Goal: Check status: Check status

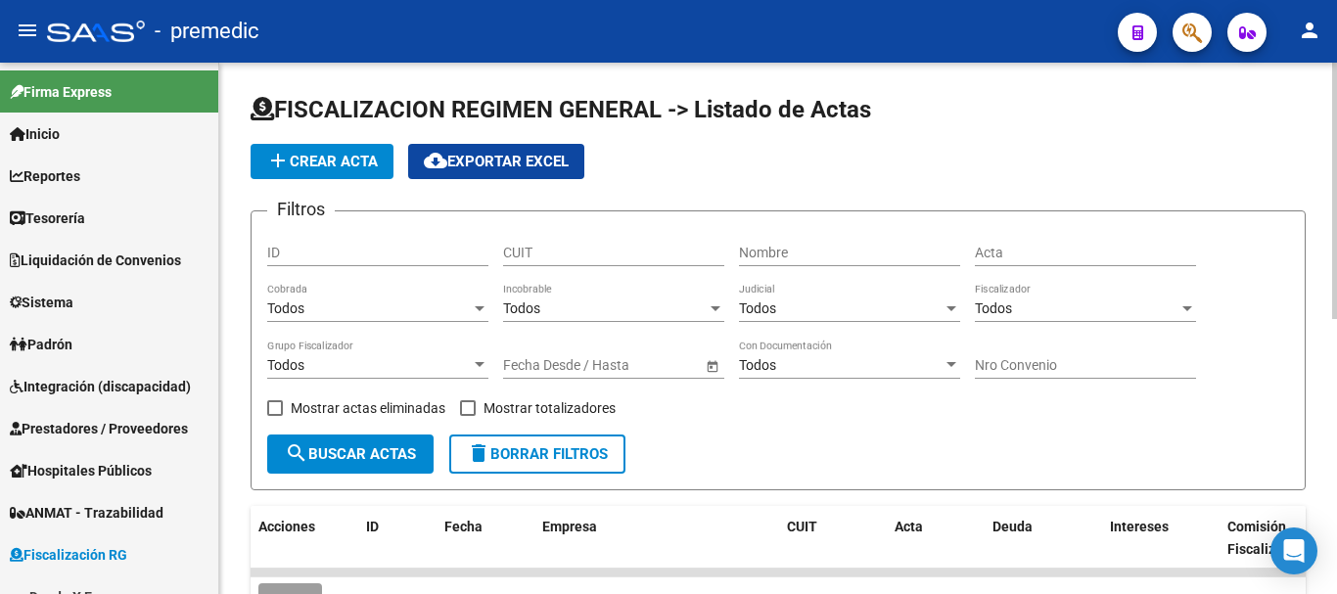
click at [574, 247] on input "CUIT" at bounding box center [613, 253] width 221 height 17
paste input "30-62819086-7"
type input "30-62819086-7"
click at [352, 463] on span "search Buscar Actas" at bounding box center [350, 454] width 131 height 18
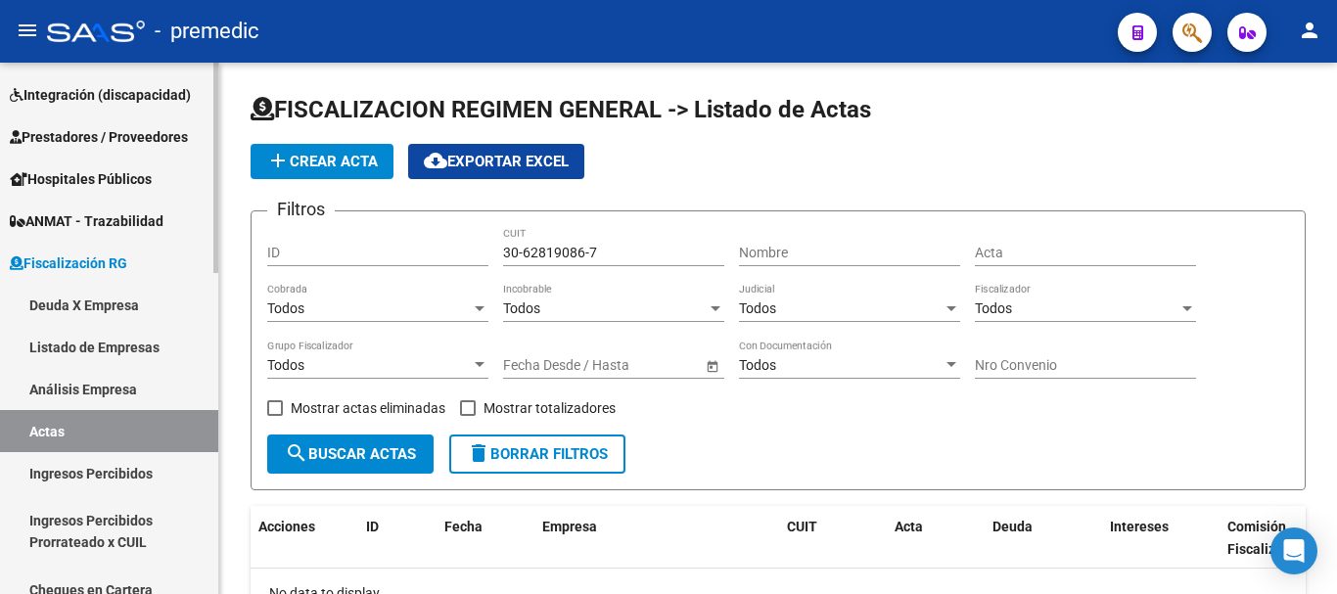
scroll to position [294, 0]
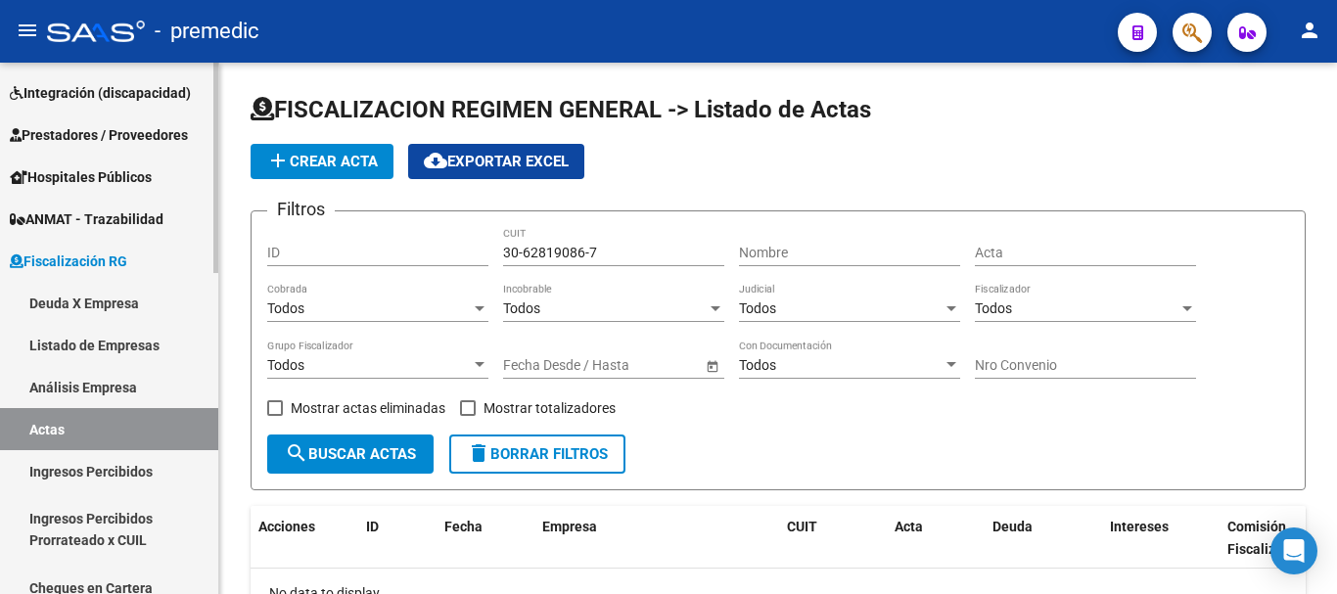
click at [128, 303] on link "Deuda X Empresa" at bounding box center [109, 303] width 218 height 42
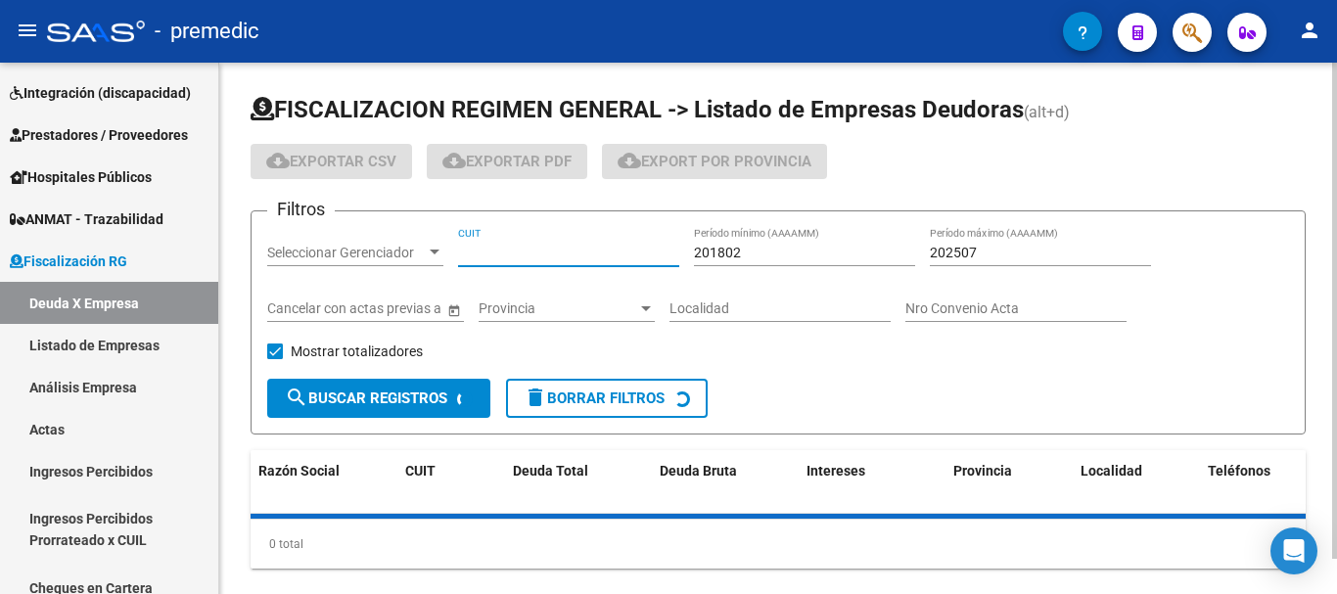
click at [534, 248] on input "CUIT" at bounding box center [568, 253] width 221 height 17
paste input "30-62819086-7"
type input "30-62819086-7"
click at [743, 247] on input "201802" at bounding box center [804, 253] width 221 height 17
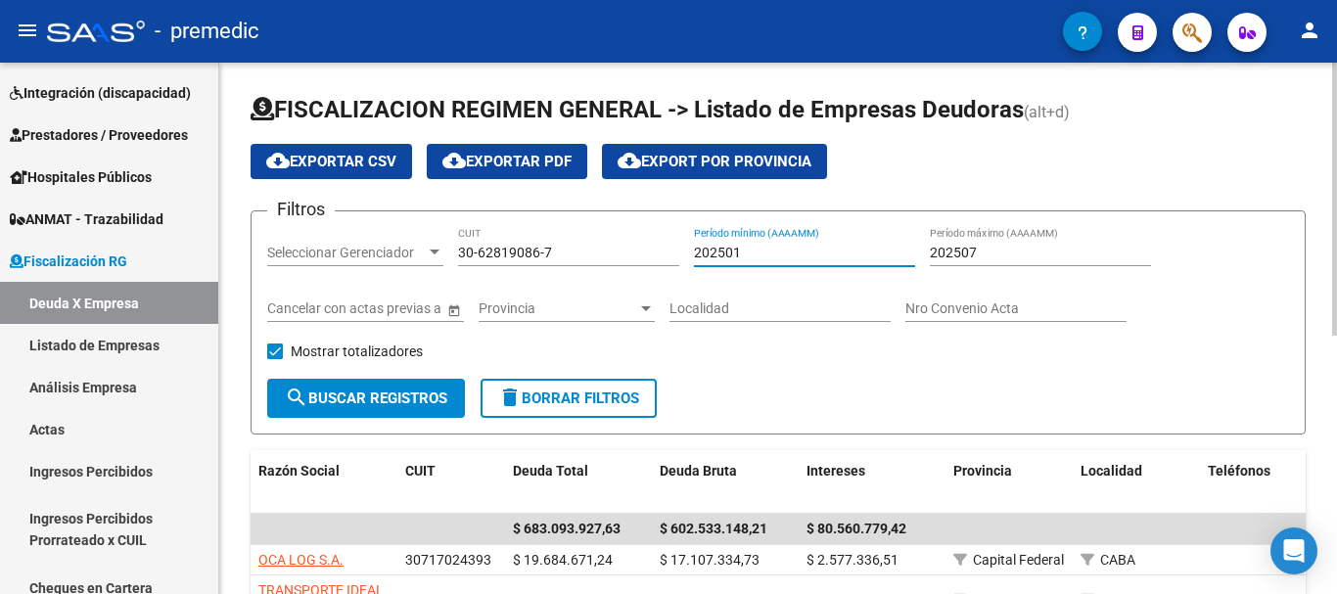
type input "202501"
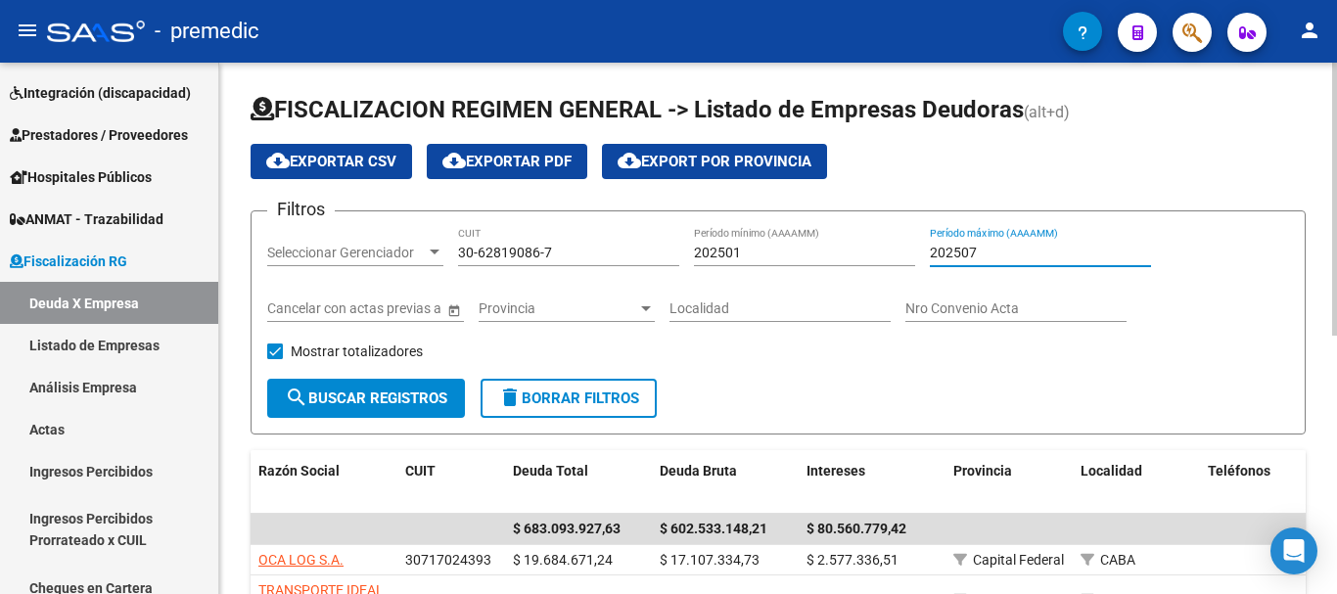
click at [1017, 249] on input "202507" at bounding box center [1040, 253] width 221 height 17
type input "202509"
click at [352, 385] on button "search Buscar Registros" at bounding box center [366, 398] width 198 height 39
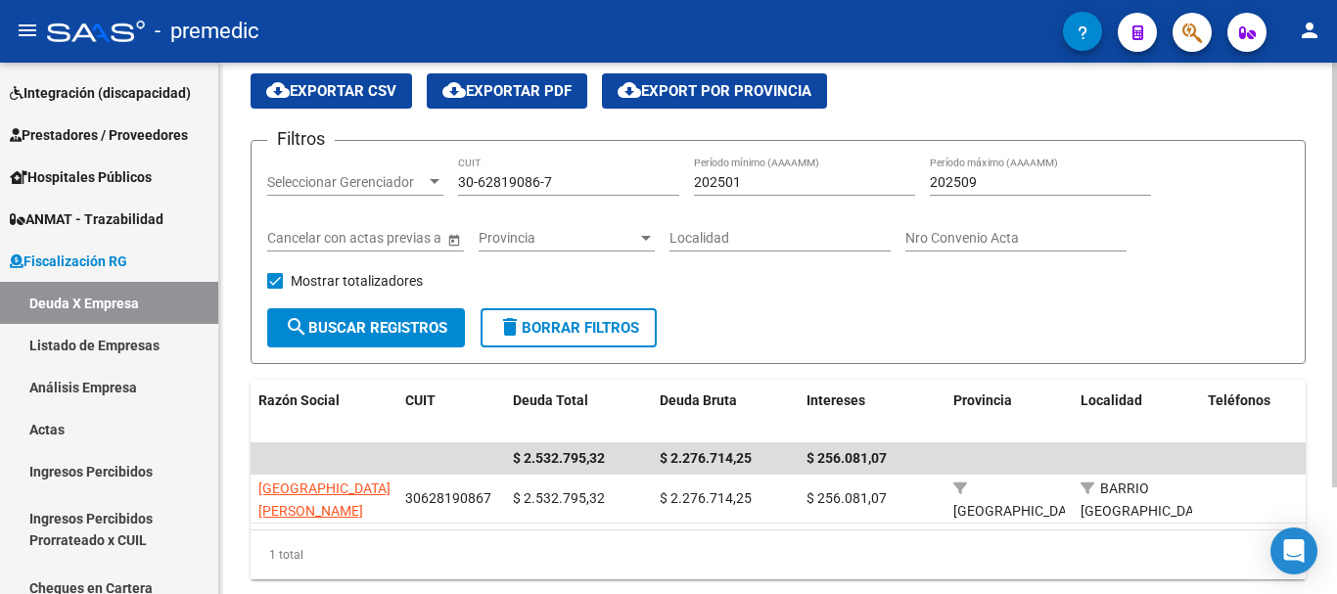
scroll to position [134, 0]
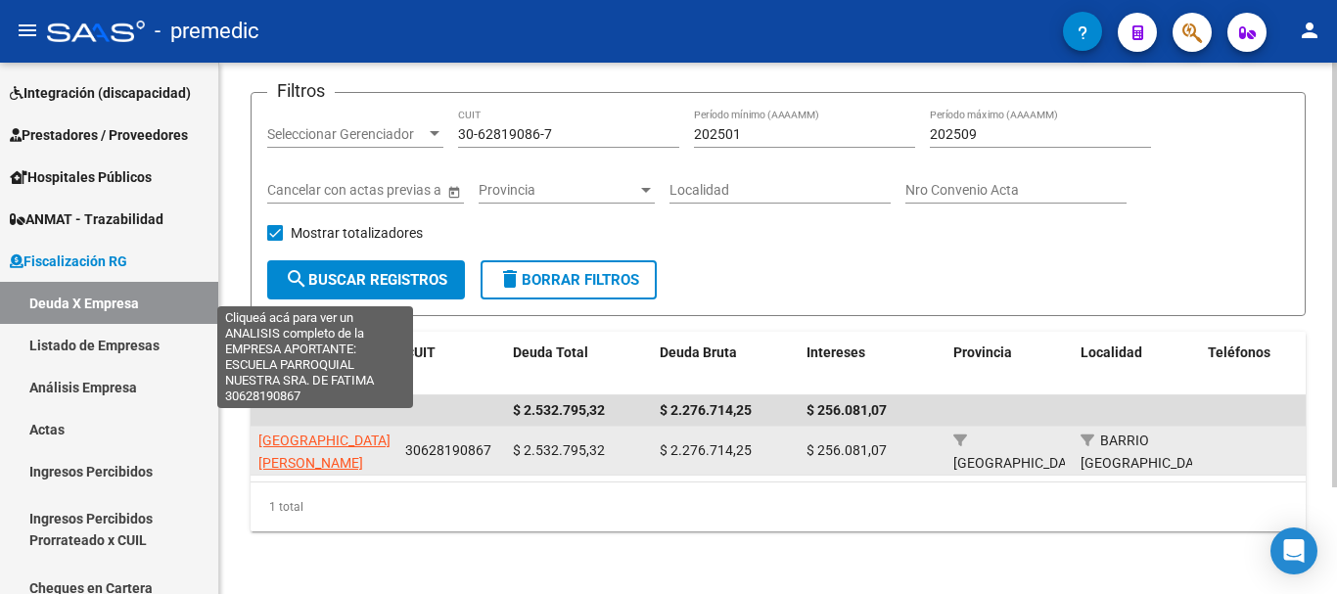
click at [311, 433] on span "[GEOGRAPHIC_DATA][PERSON_NAME]" at bounding box center [324, 452] width 132 height 38
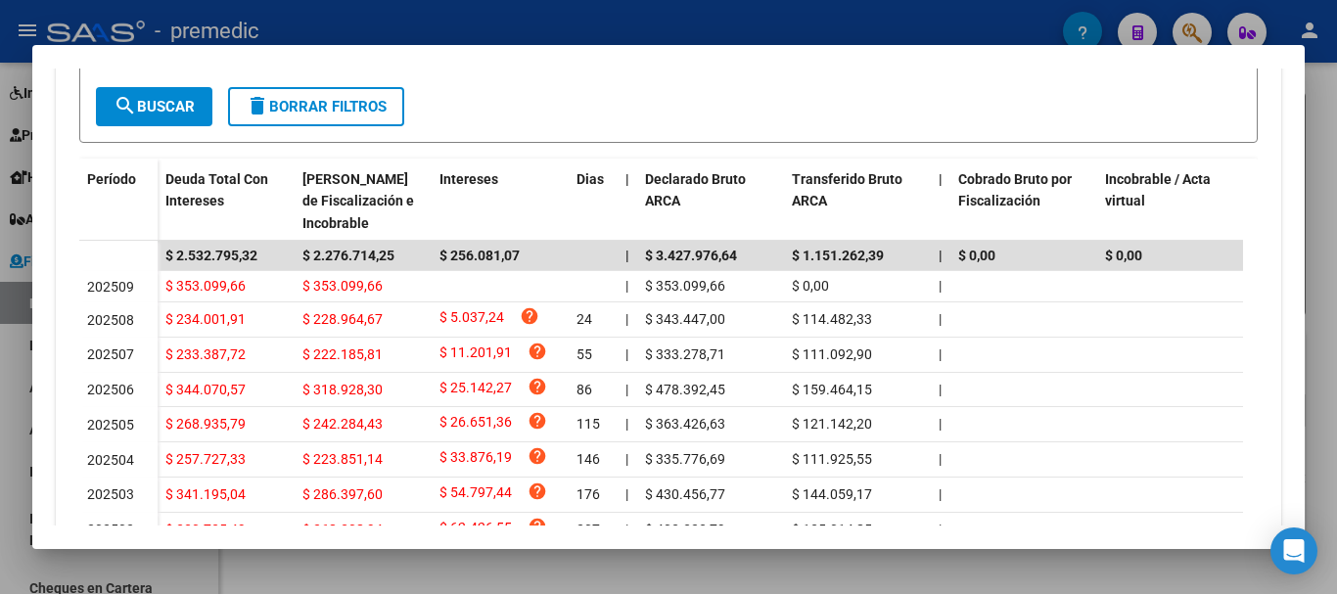
scroll to position [507, 0]
